Goal: Task Accomplishment & Management: Manage account settings

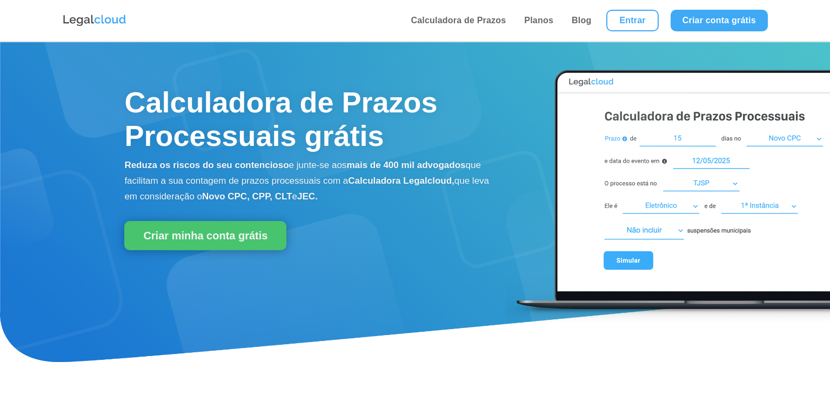
click at [641, 20] on link "Entrar" at bounding box center [633, 21] width 52 height 22
click at [637, 18] on link "Entrar" at bounding box center [633, 21] width 52 height 22
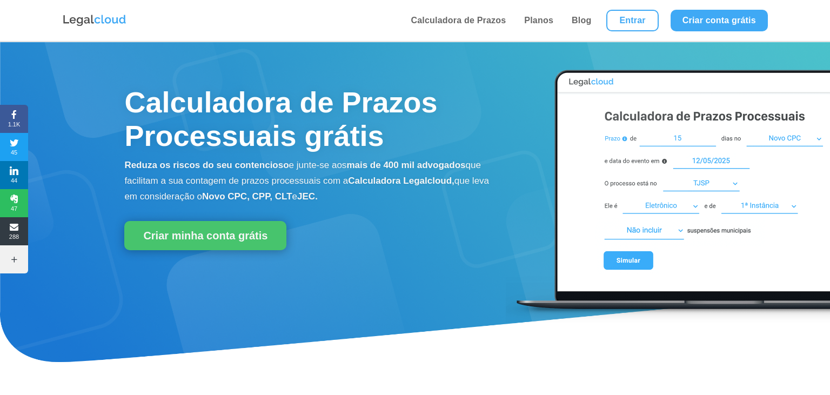
click at [597, 18] on li "Blog" at bounding box center [582, 20] width 38 height 41
click at [642, 22] on link "Entrar" at bounding box center [633, 21] width 52 height 22
click at [642, 21] on link "Entrar" at bounding box center [633, 21] width 52 height 22
